Goal: Task Accomplishment & Management: Use online tool/utility

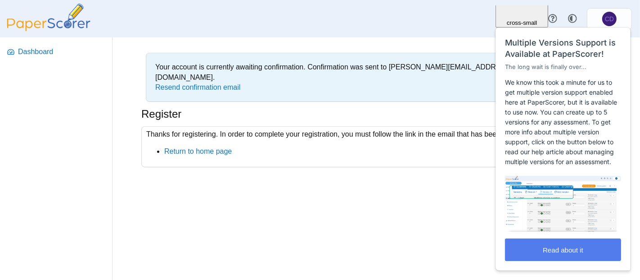
click at [461, 247] on div "Your account is currently awaiting confirmation. Confirmation was sent to chris…" at bounding box center [377, 158] width 528 height 242
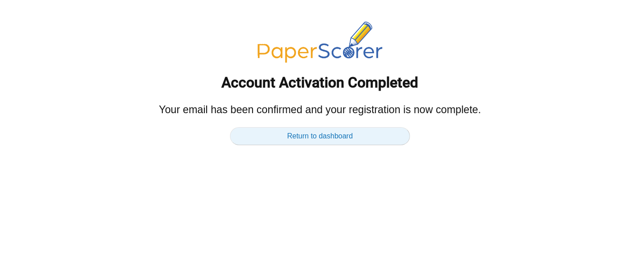
click at [359, 136] on link "Return to dashboard" at bounding box center [320, 136] width 180 height 18
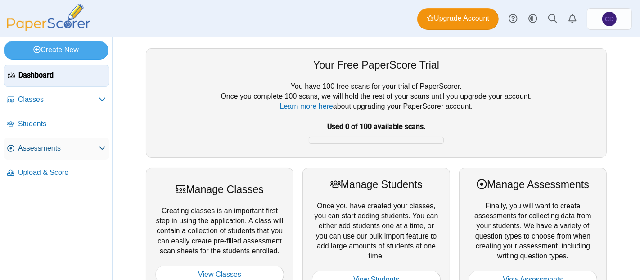
click at [31, 142] on link "Assessments" at bounding box center [57, 149] width 106 height 22
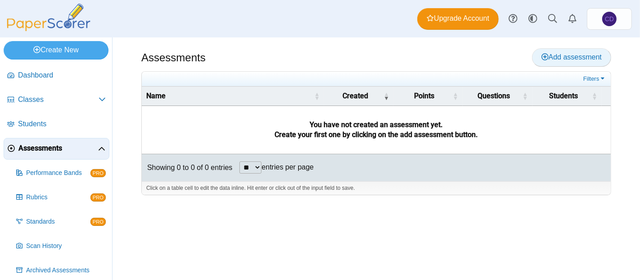
click at [567, 58] on span "Add assessment" at bounding box center [572, 57] width 60 height 8
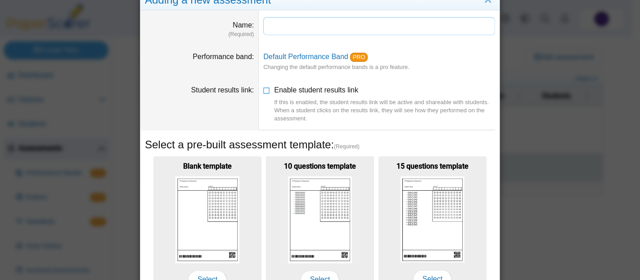
scroll to position [6, 0]
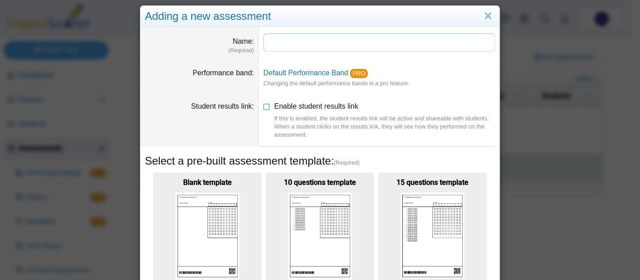
click at [288, 41] on input "Name" at bounding box center [379, 42] width 232 height 18
click at [477, 59] on dd at bounding box center [379, 44] width 241 height 34
click at [307, 46] on input "Name" at bounding box center [379, 42] width 232 height 18
type input "*"
type input "******"
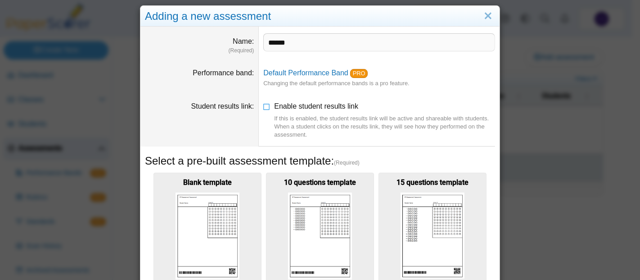
click at [437, 77] on dd "Default Performance Band PRO Changing the default performance bands is a pro fe…" at bounding box center [379, 78] width 241 height 34
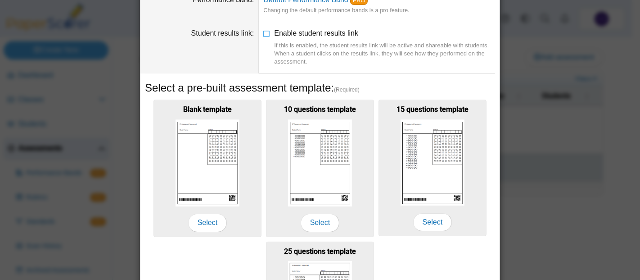
scroll to position [76, 0]
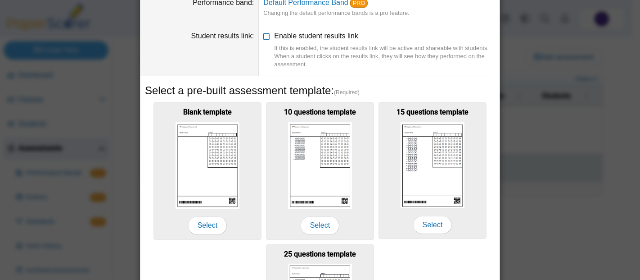
click at [263, 35] on icon at bounding box center [266, 34] width 7 height 6
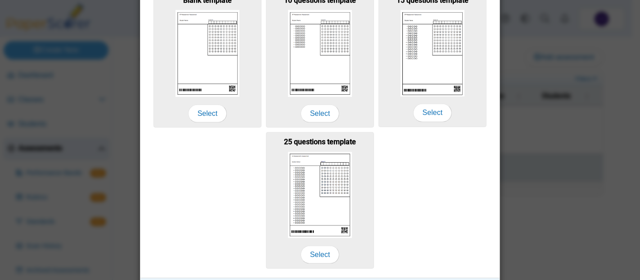
scroll to position [324, 0]
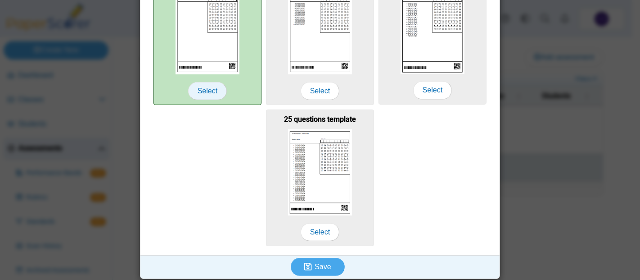
click at [208, 89] on span "Select" at bounding box center [207, 91] width 39 height 18
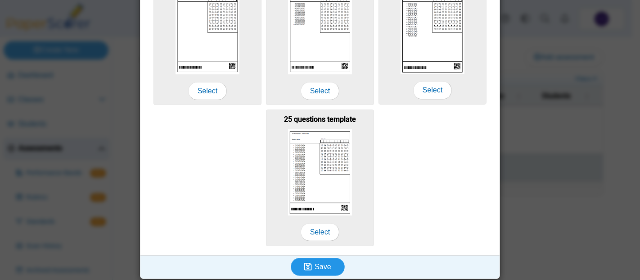
click at [320, 263] on span "Save" at bounding box center [323, 267] width 16 height 8
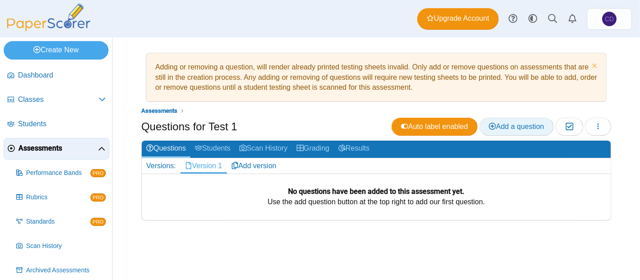
click at [513, 126] on span "Add a question" at bounding box center [516, 126] width 55 height 8
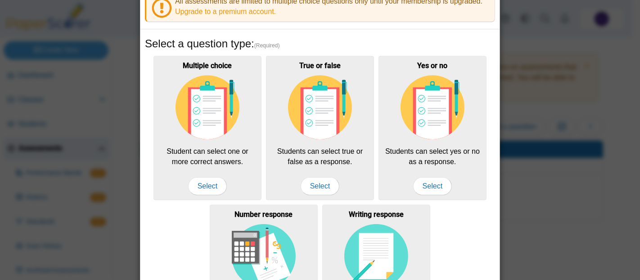
scroll to position [46, 0]
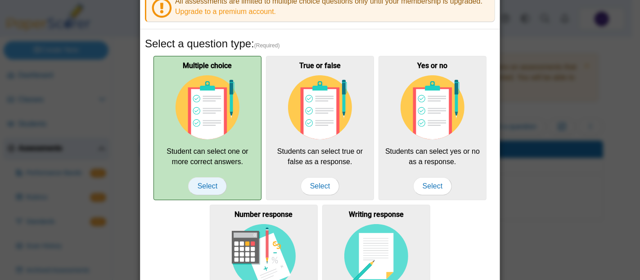
click at [205, 183] on span "Select" at bounding box center [207, 186] width 39 height 18
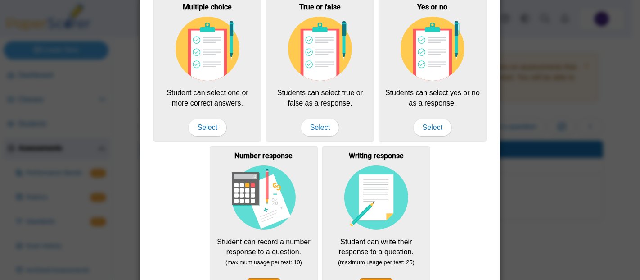
scroll to position [221, 0]
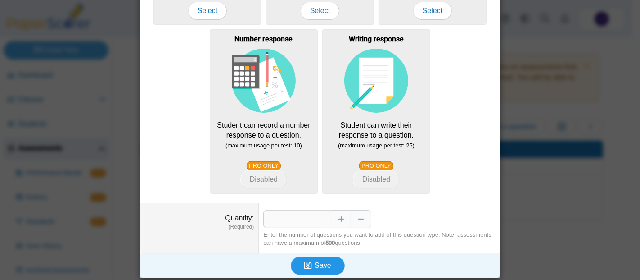
click at [309, 260] on icon "submit" at bounding box center [309, 265] width 10 height 10
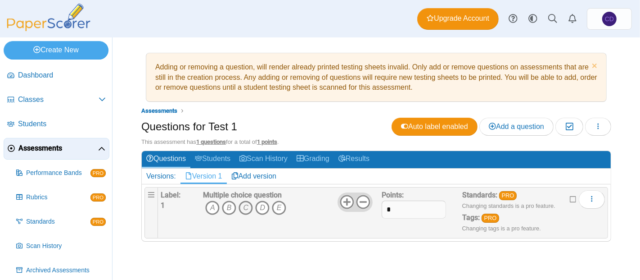
click at [243, 206] on icon "C" at bounding box center [246, 207] width 14 height 14
click at [266, 231] on div "Multiple choice question A B C D E" at bounding box center [244, 212] width 83 height 45
click at [532, 125] on span "Add a question" at bounding box center [516, 126] width 55 height 8
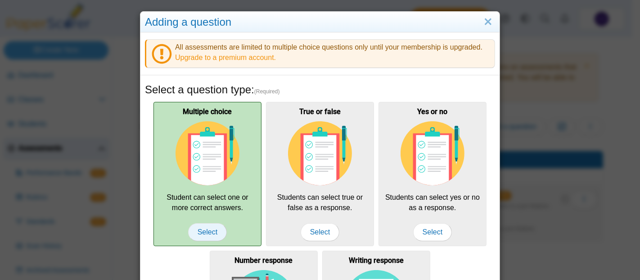
click at [209, 226] on span "Select" at bounding box center [207, 232] width 39 height 18
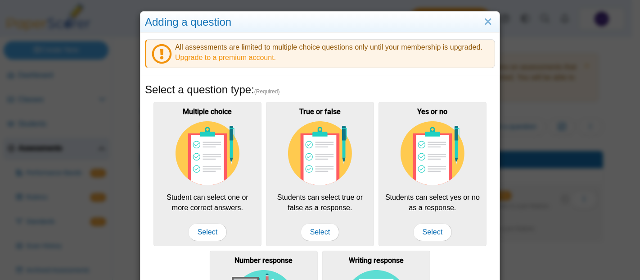
drag, startPoint x: 633, startPoint y: 144, endPoint x: 640, endPoint y: 178, distance: 34.5
click at [640, 192] on div "Adding a question All assessments are limited to multiple choice questions only…" at bounding box center [320, 140] width 640 height 280
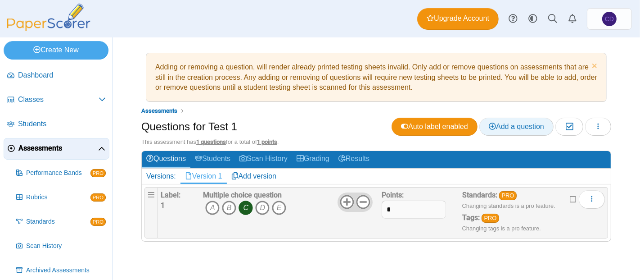
click at [519, 127] on span "Add a question" at bounding box center [516, 126] width 55 height 8
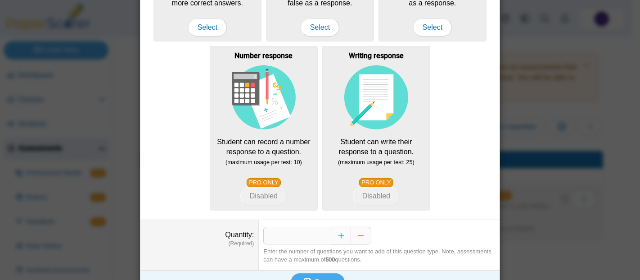
scroll to position [205, 0]
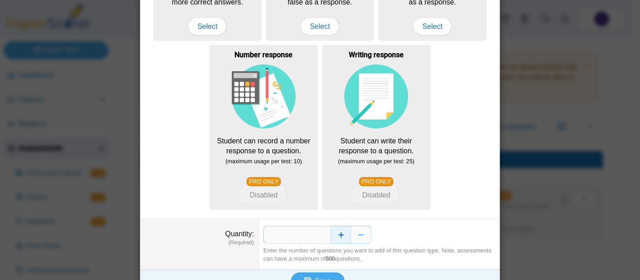
click at [343, 235] on button "Increase" at bounding box center [341, 235] width 20 height 18
click at [342, 235] on button "Increase" at bounding box center [341, 235] width 20 height 18
type input "*"
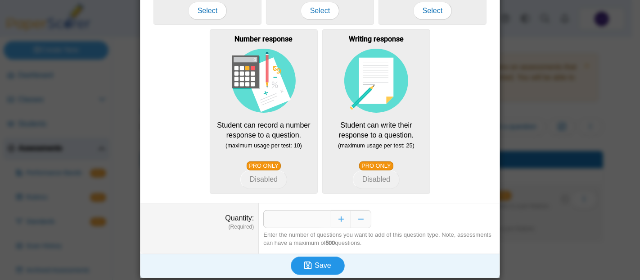
click at [315, 268] on button "Save" at bounding box center [318, 265] width 54 height 18
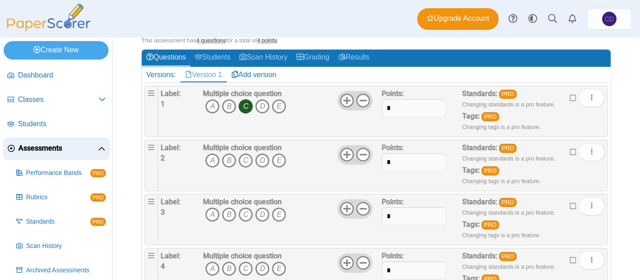
scroll to position [122, 0]
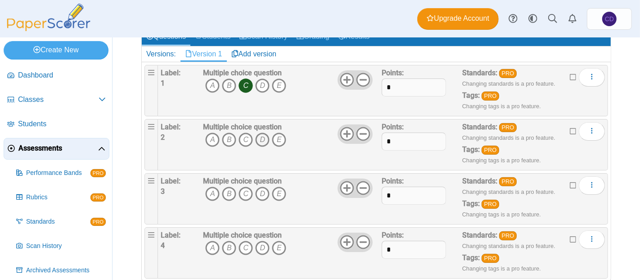
click at [263, 134] on icon "D" at bounding box center [262, 139] width 14 height 14
click at [231, 191] on icon "B" at bounding box center [229, 193] width 14 height 14
click at [261, 247] on icon "D" at bounding box center [262, 247] width 14 height 14
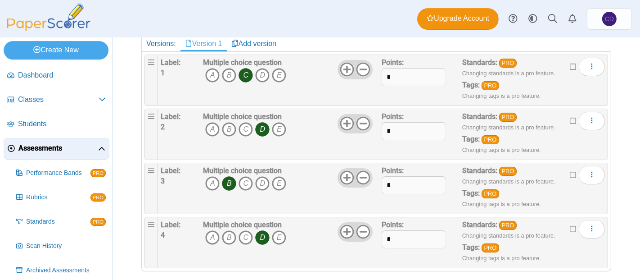
scroll to position [139, 0]
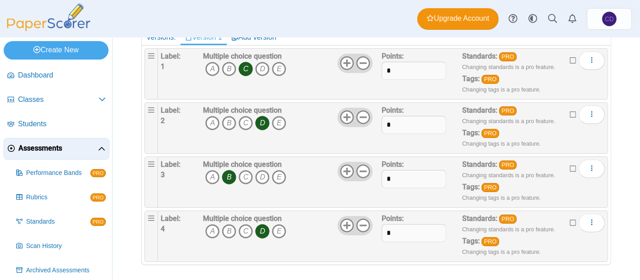
click at [260, 226] on icon "D" at bounding box center [262, 231] width 14 height 14
click at [210, 228] on icon "A" at bounding box center [212, 231] width 14 height 14
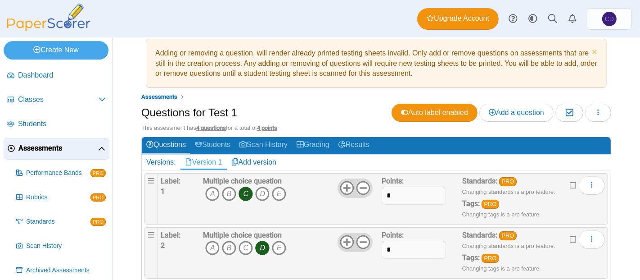
scroll to position [14, 0]
click at [595, 109] on icon "button" at bounding box center [598, 112] width 7 height 7
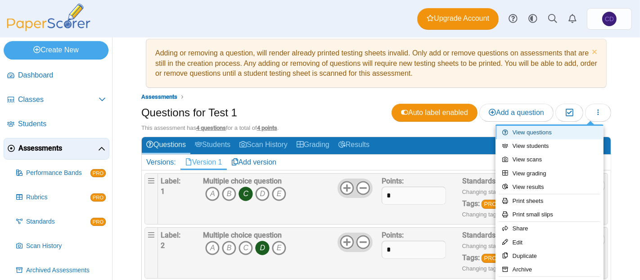
click at [549, 131] on link "View questions" at bounding box center [550, 133] width 108 height 14
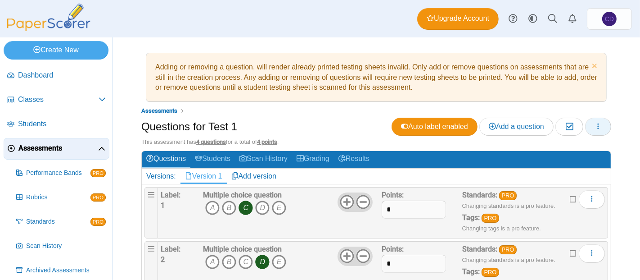
click at [586, 120] on button "button" at bounding box center [598, 127] width 26 height 18
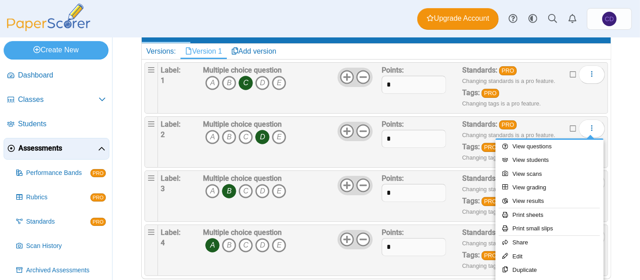
scroll to position [126, 0]
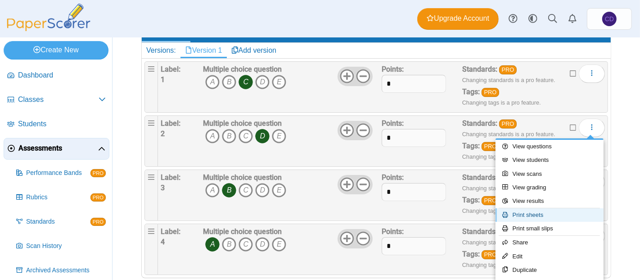
click at [564, 214] on link "Print sheets" at bounding box center [550, 215] width 108 height 14
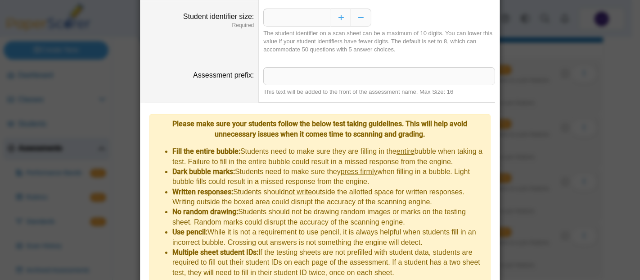
scroll to position [118, 0]
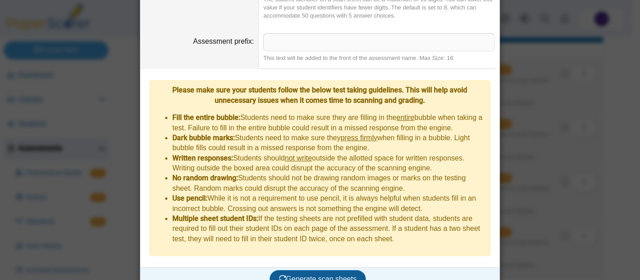
click at [339, 275] on span "Generate scan sheets" at bounding box center [318, 279] width 78 height 8
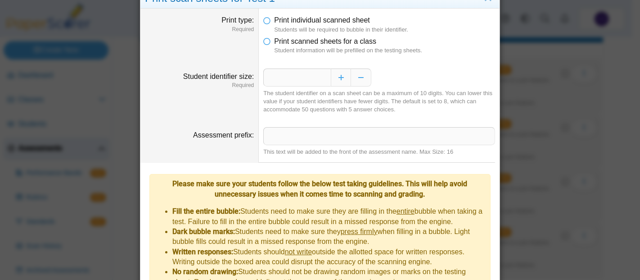
scroll to position [0, 0]
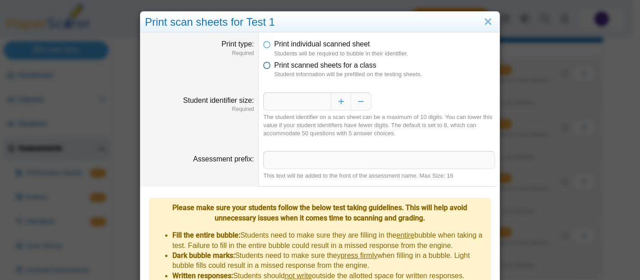
click at [264, 64] on icon at bounding box center [266, 63] width 7 height 6
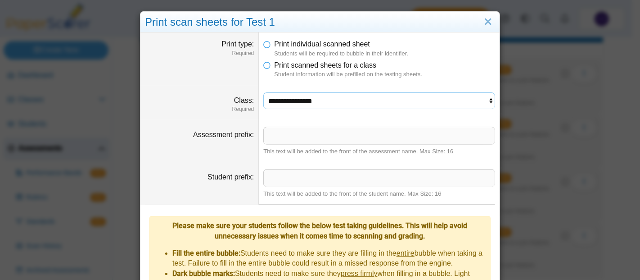
click at [286, 103] on select "**********" at bounding box center [379, 100] width 232 height 17
click at [263, 92] on select "**********" at bounding box center [379, 100] width 232 height 17
click at [285, 132] on input "Assessment prefix" at bounding box center [379, 136] width 232 height 18
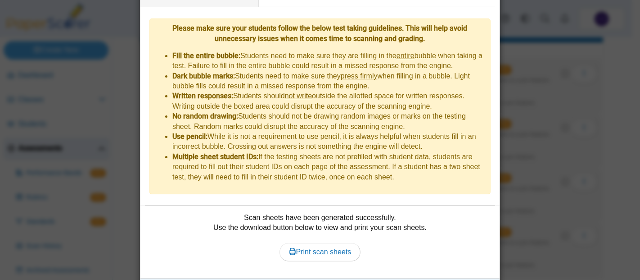
scroll to position [208, 0]
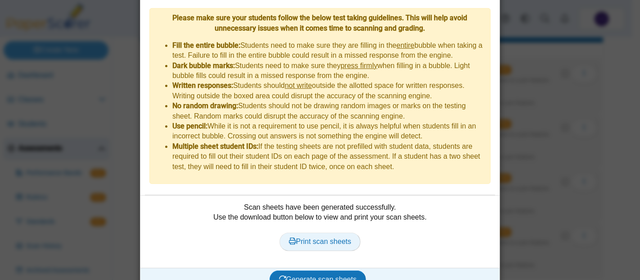
click at [334, 232] on link "Print scan sheets" at bounding box center [321, 241] width 82 height 18
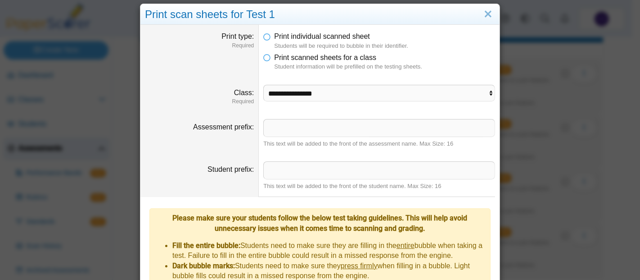
scroll to position [0, 0]
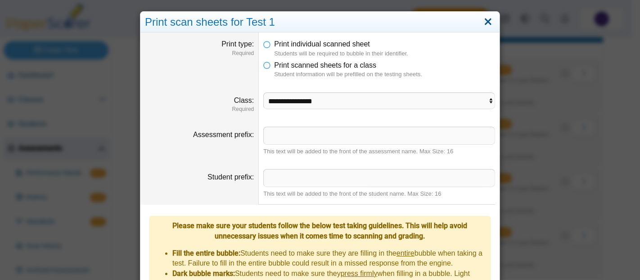
click at [484, 18] on link "Close" at bounding box center [488, 21] width 14 height 15
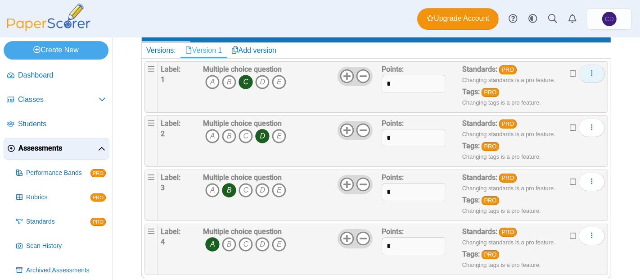
click at [590, 73] on button "More options" at bounding box center [592, 73] width 26 height 18
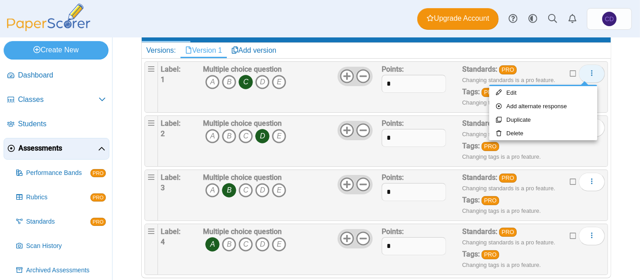
click at [590, 73] on button "More options" at bounding box center [592, 73] width 26 height 18
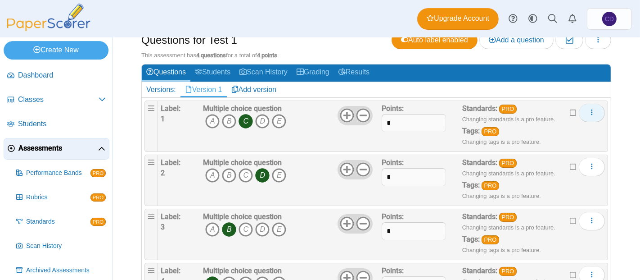
scroll to position [139, 0]
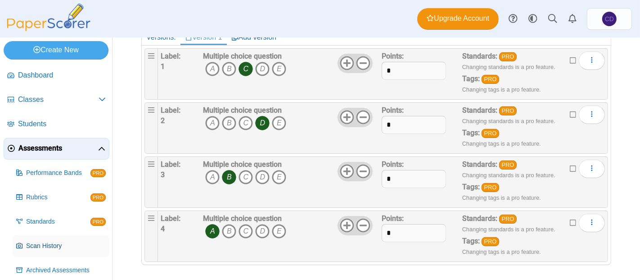
click at [42, 245] on span "Scan History" at bounding box center [66, 245] width 80 height 9
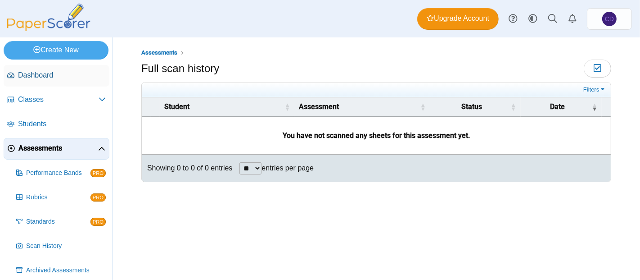
click at [41, 74] on span "Dashboard" at bounding box center [62, 75] width 88 height 10
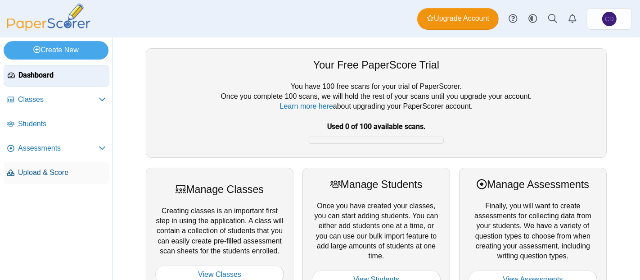
click at [54, 169] on span "Upload & Score" at bounding box center [62, 173] width 88 height 10
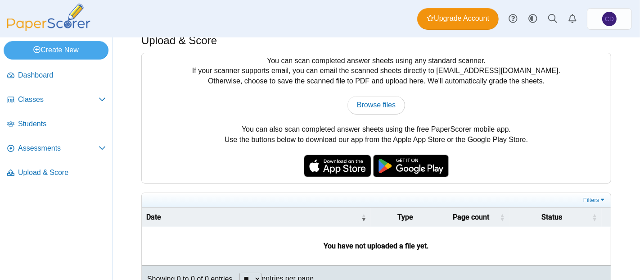
scroll to position [16, 0]
click at [332, 164] on img at bounding box center [338, 165] width 68 height 23
